Goal: Task Accomplishment & Management: Manage account settings

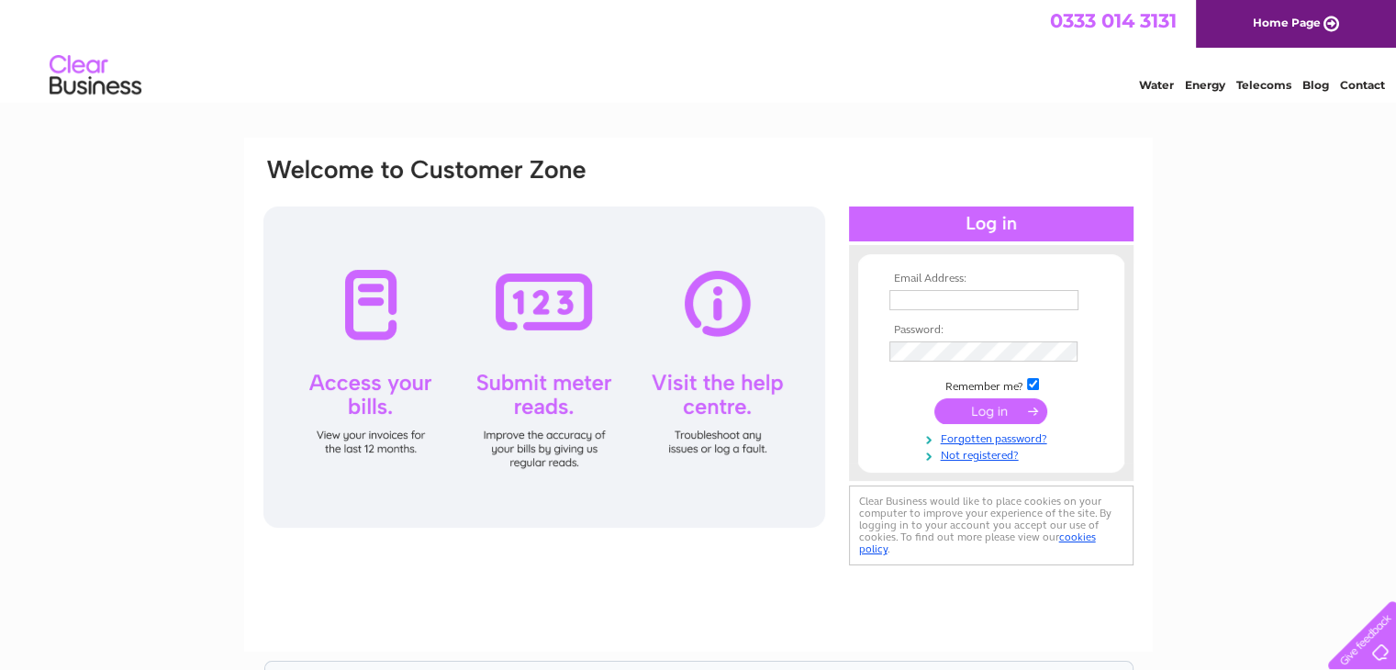
type input "[EMAIL_ADDRESS][DOMAIN_NAME]"
click at [982, 414] on input "submit" at bounding box center [990, 411] width 113 height 26
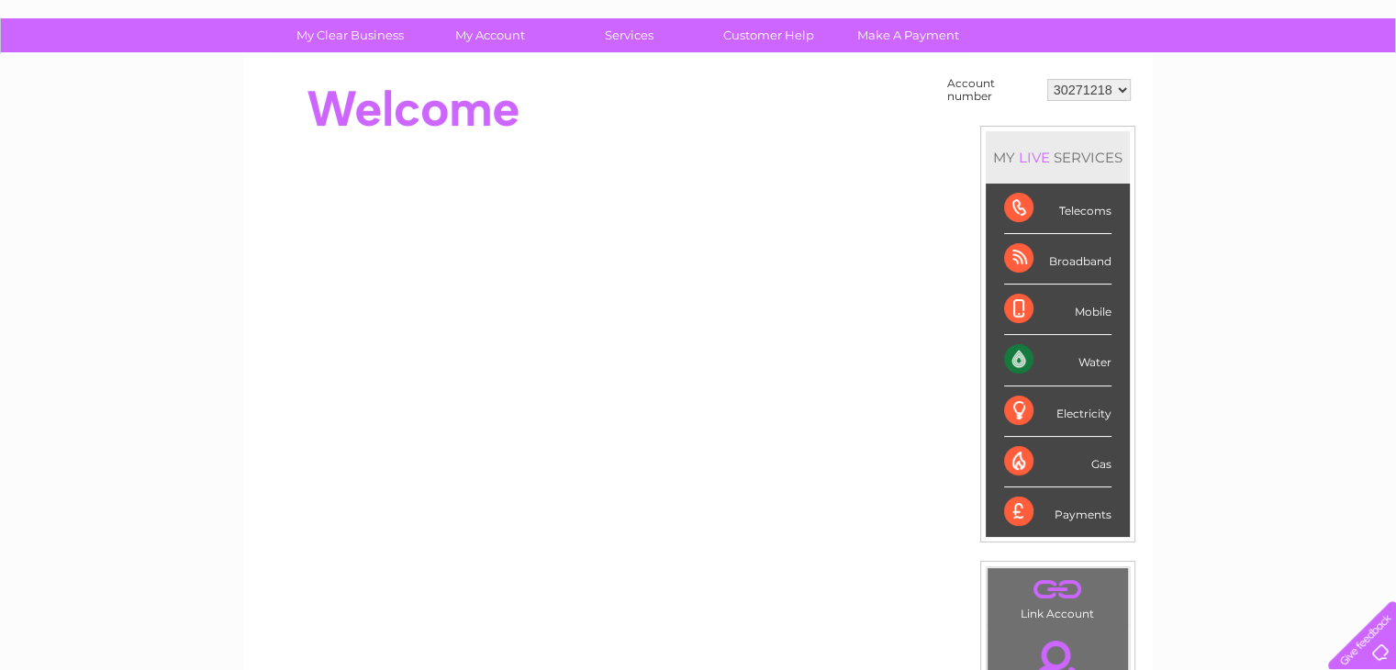
scroll to position [73, 0]
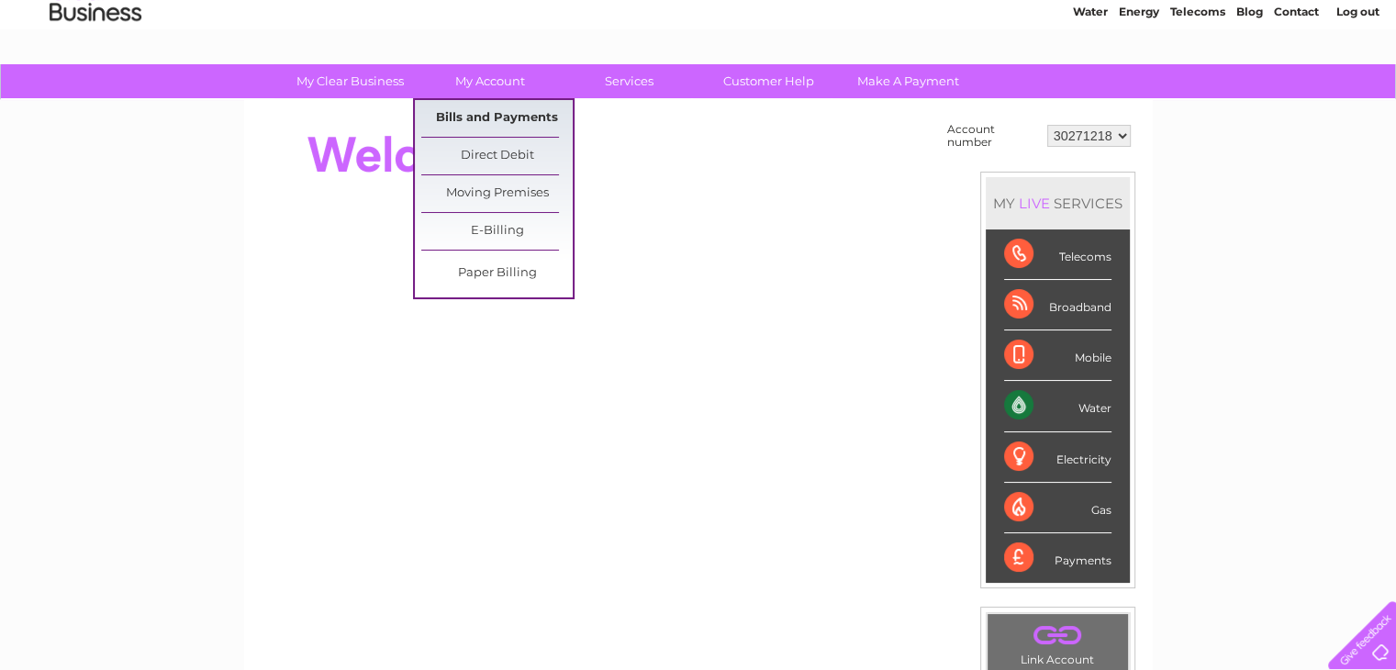
click at [499, 109] on link "Bills and Payments" at bounding box center [496, 118] width 151 height 37
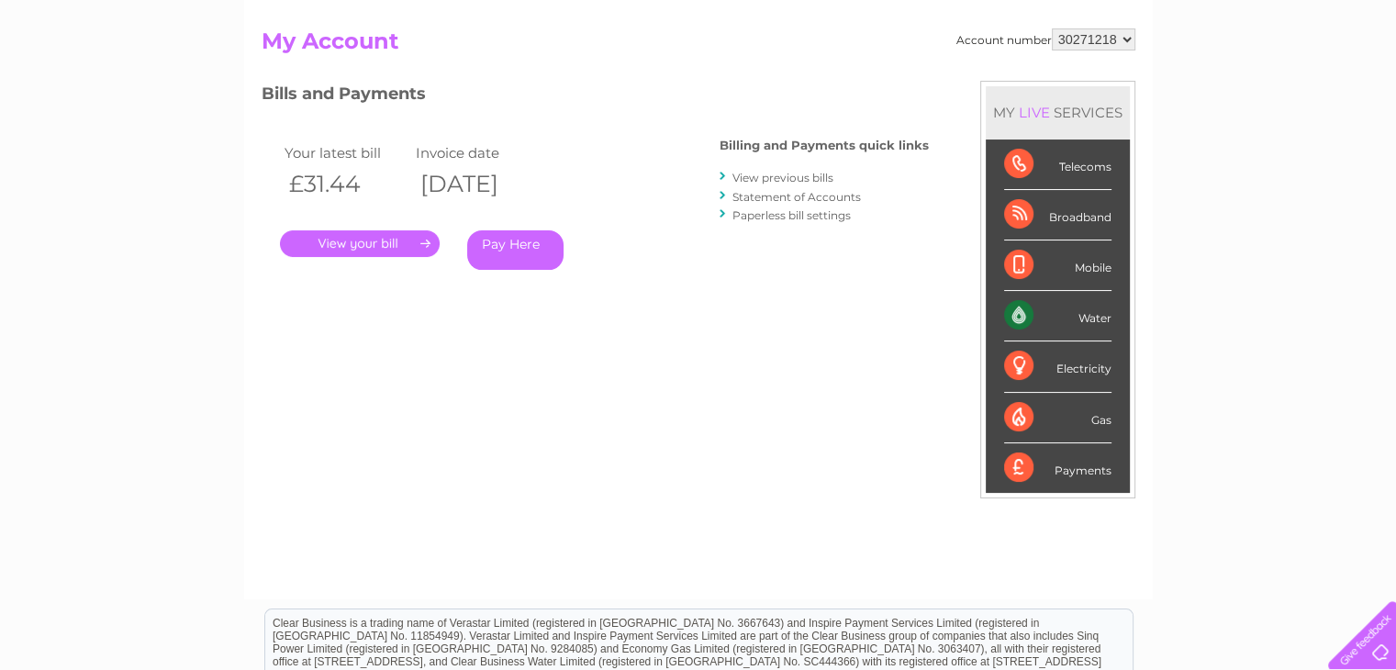
scroll to position [184, 0]
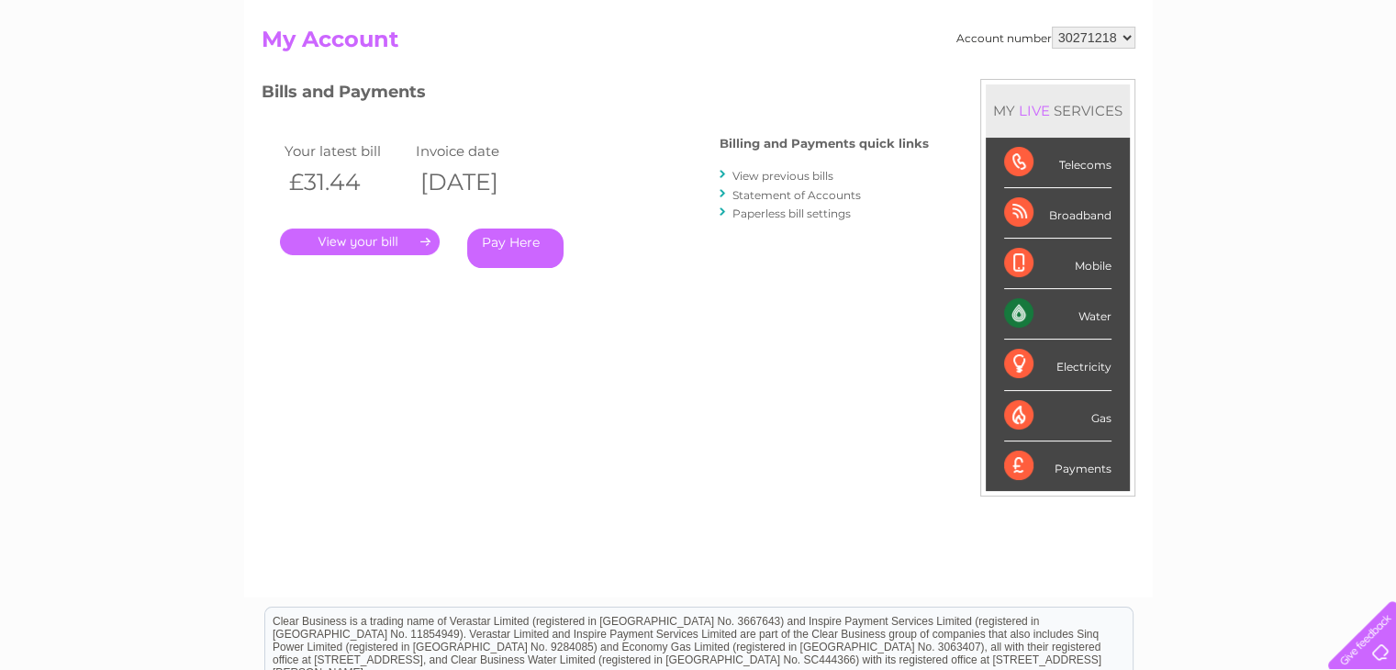
click at [382, 240] on link "." at bounding box center [360, 241] width 160 height 27
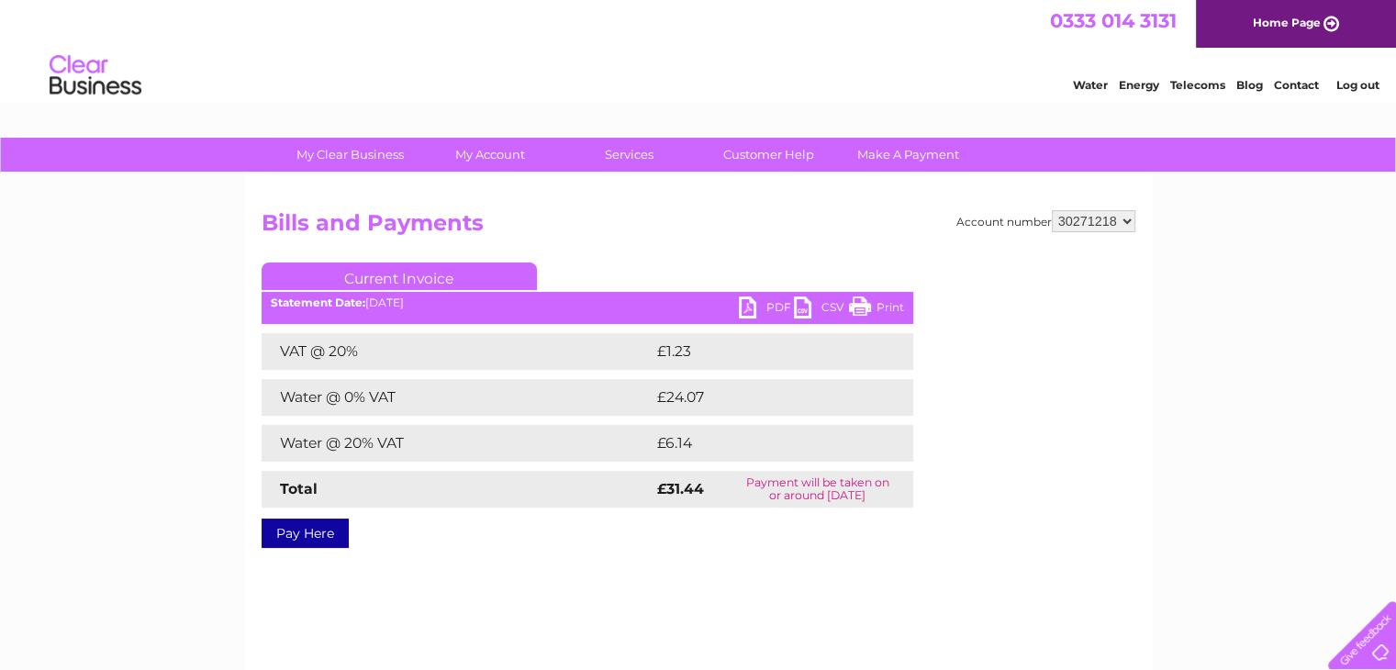
click at [772, 305] on link "PDF" at bounding box center [766, 309] width 55 height 27
